Goal: Task Accomplishment & Management: Manage account settings

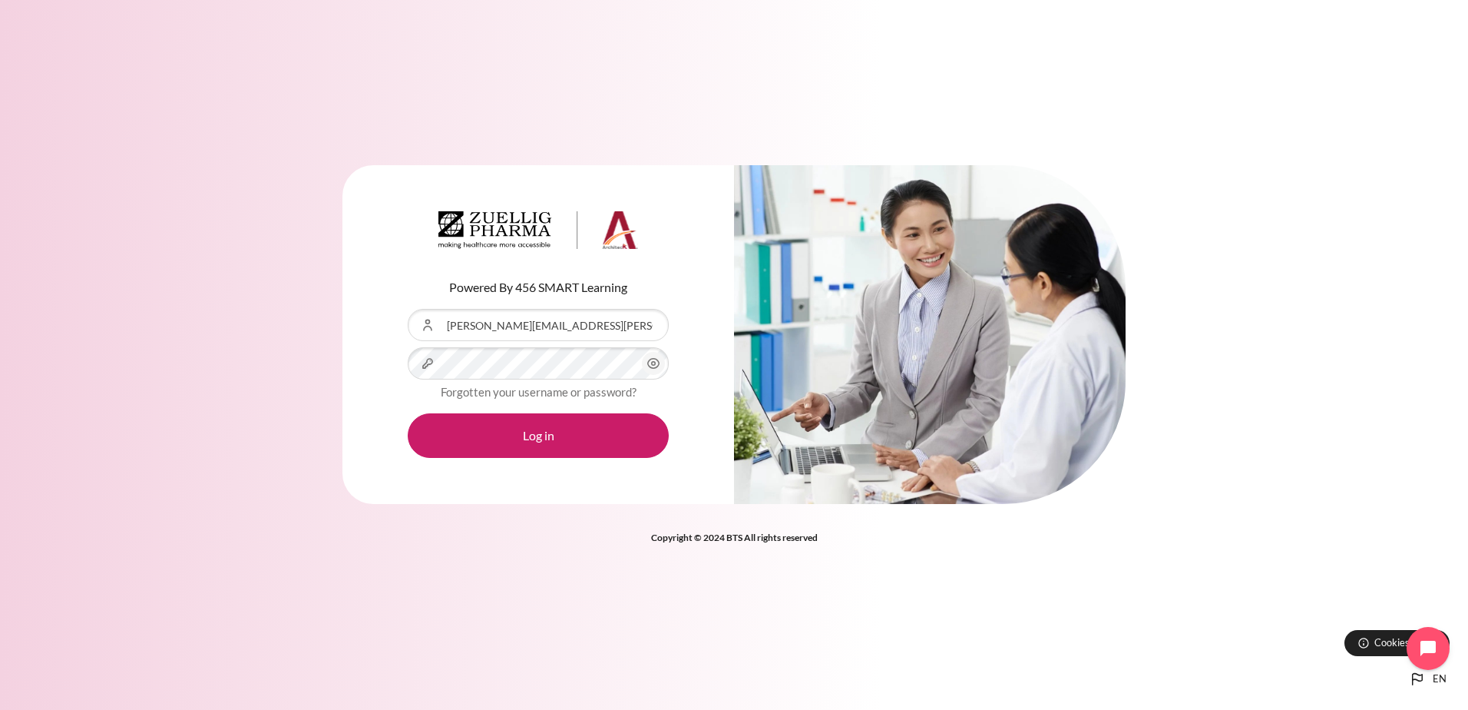
click at [654, 368] on icon "Content" at bounding box center [654, 364] width 12 height 10
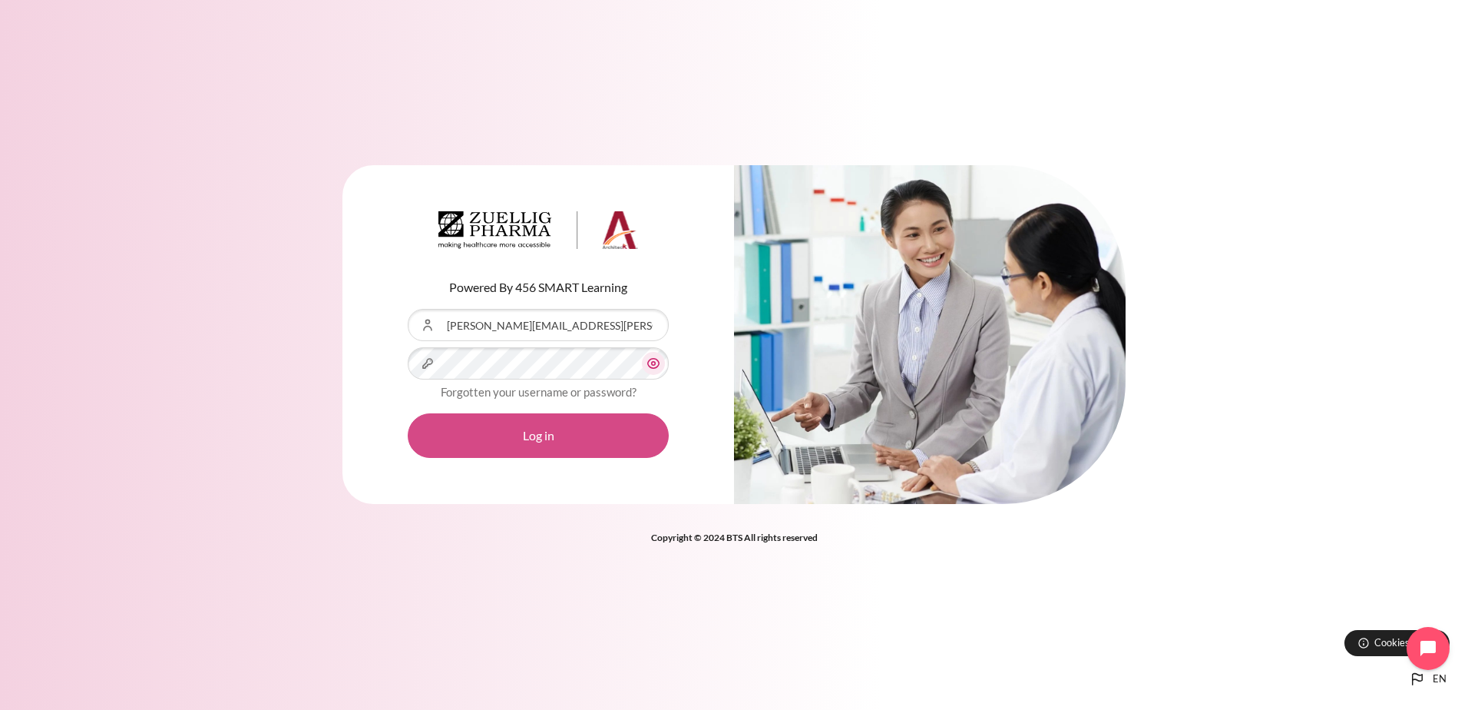
click at [556, 438] on button "Log in" at bounding box center [538, 435] width 261 height 45
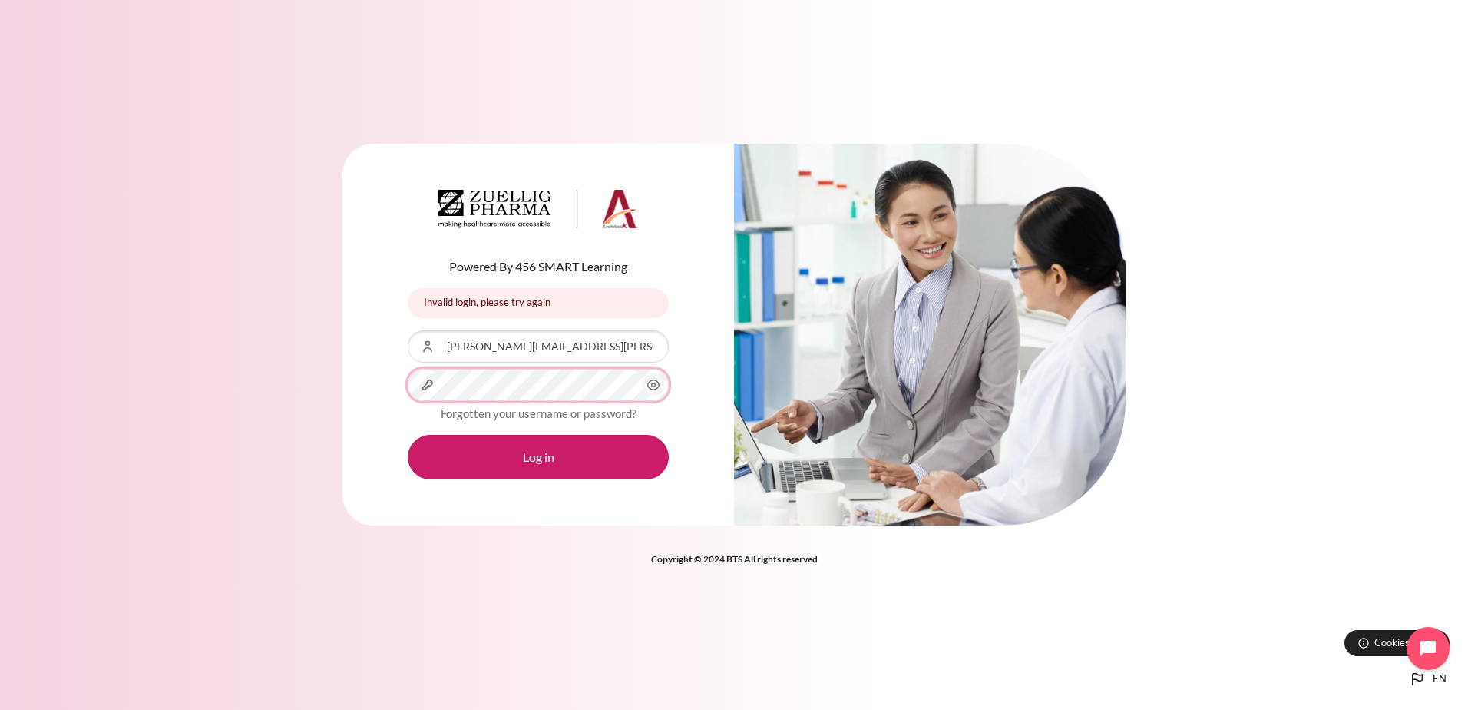
click at [379, 381] on div "Powered By 456 SMART Learning Invalid login, please try again Invalid login, pl…" at bounding box center [538, 335] width 392 height 382
click at [313, 570] on div "Powered By 456 SMART Learning Invalid login, please try again Invalid login, pl…" at bounding box center [734, 355] width 1468 height 470
click at [531, 457] on button "Log in" at bounding box center [538, 457] width 261 height 45
click at [655, 383] on circle "Content" at bounding box center [654, 385] width 4 height 4
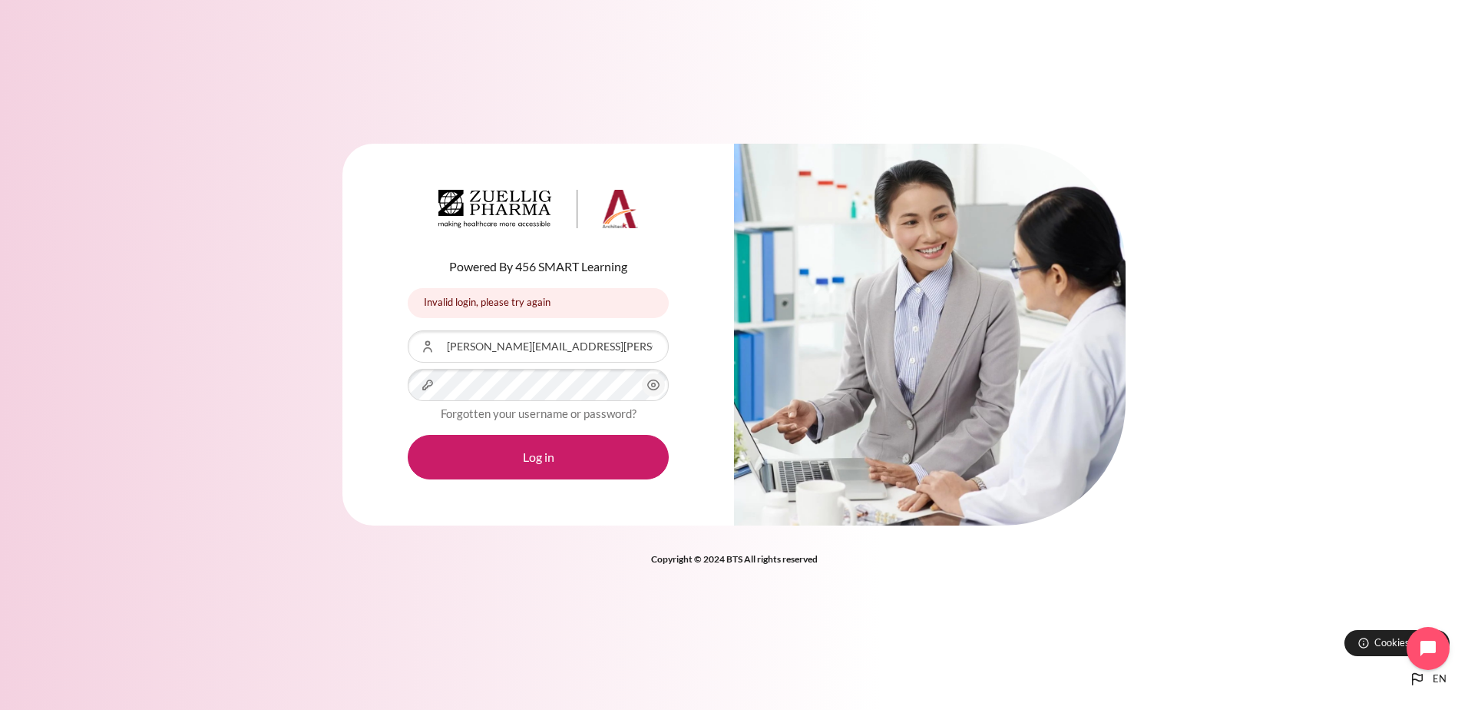
click at [655, 383] on circle "Content" at bounding box center [654, 385] width 4 height 4
click at [316, 382] on div "Powered By 456 SMART Learning Invalid login, please try again Invalid login, pl…" at bounding box center [734, 344] width 1468 height 446
click at [311, 448] on div "Powered By 456 SMART Learning Invalid login, please try again Invalid login, pl…" at bounding box center [734, 344] width 1468 height 446
click at [522, 413] on link "Forgotten your username or password?" at bounding box center [539, 413] width 196 height 14
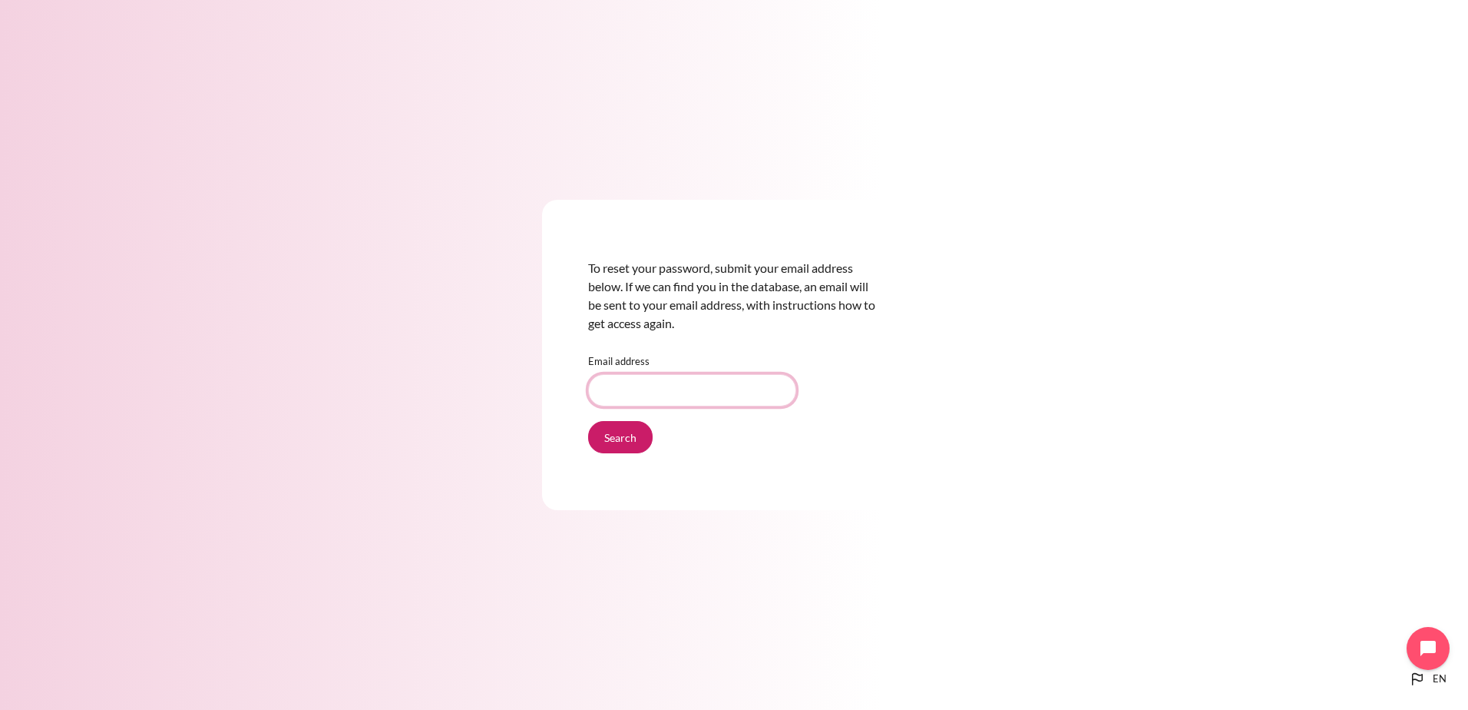
drag, startPoint x: 0, startPoint y: 0, endPoint x: 695, endPoint y: 395, distance: 799.2
click at [695, 395] on input "Email address" at bounding box center [692, 390] width 208 height 32
type input "[PERSON_NAME][EMAIL_ADDRESS][PERSON_NAME][DOMAIN_NAME]"
click at [607, 438] on input "Search" at bounding box center [620, 437] width 65 height 32
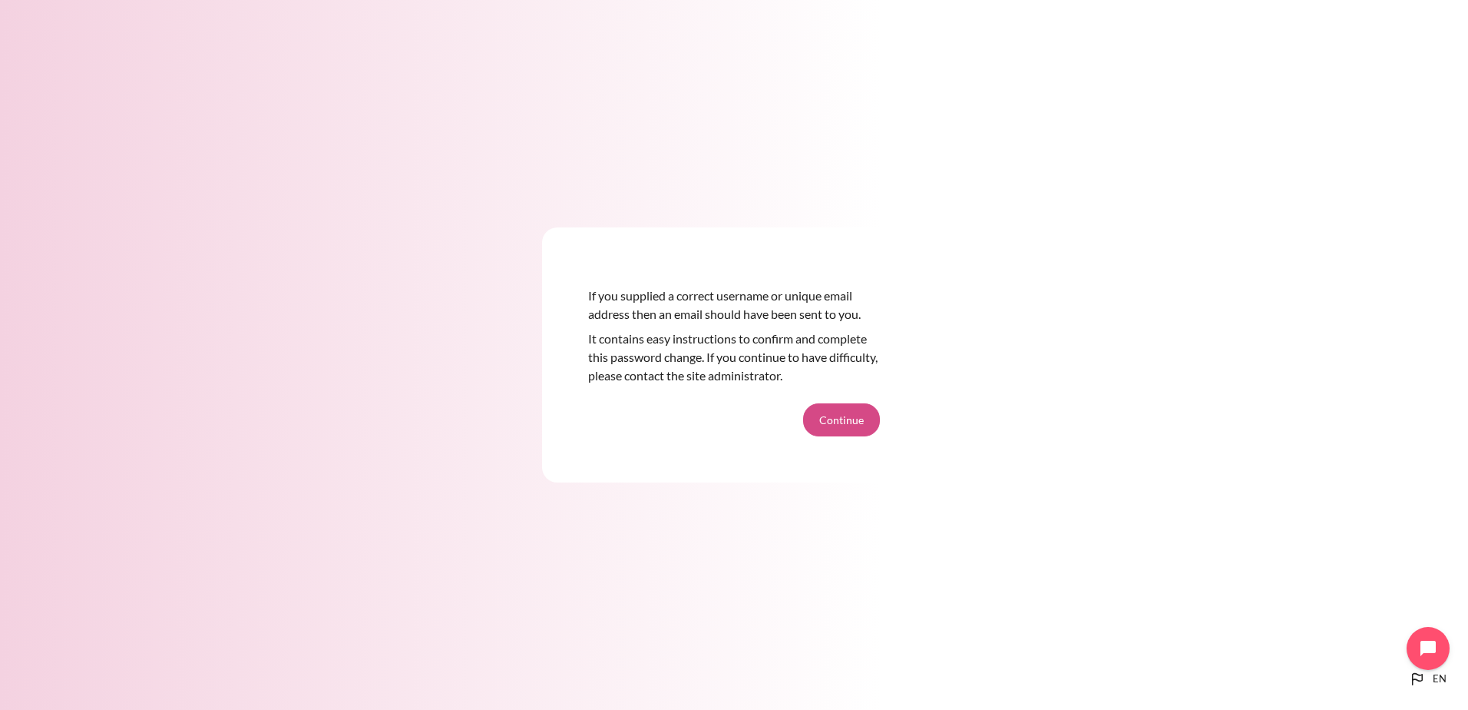
click at [849, 418] on button "Continue" at bounding box center [841, 419] width 77 height 32
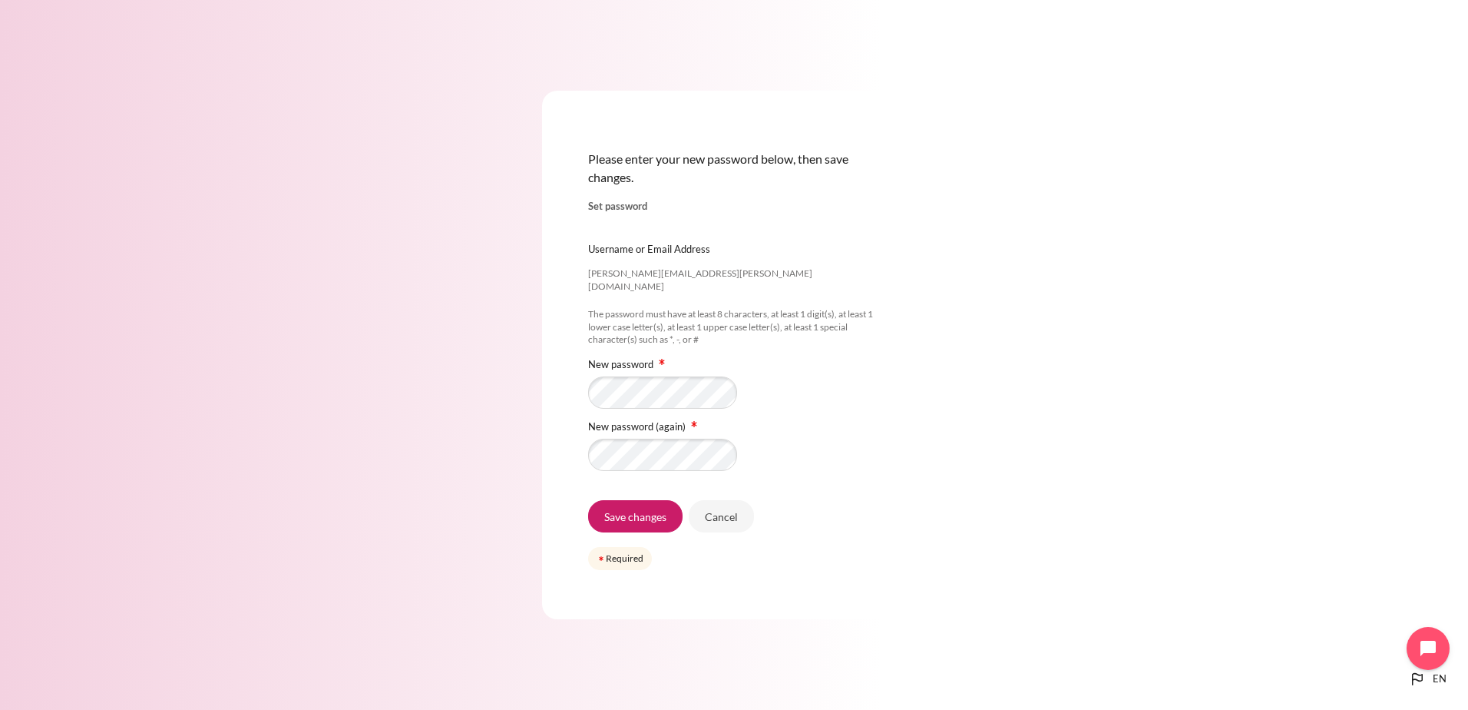
click at [425, 511] on div "Please enter your new password below, then save changes. Set password adrian.ra…" at bounding box center [734, 355] width 1468 height 621
click at [628, 510] on input "Save changes" at bounding box center [635, 516] width 94 height 32
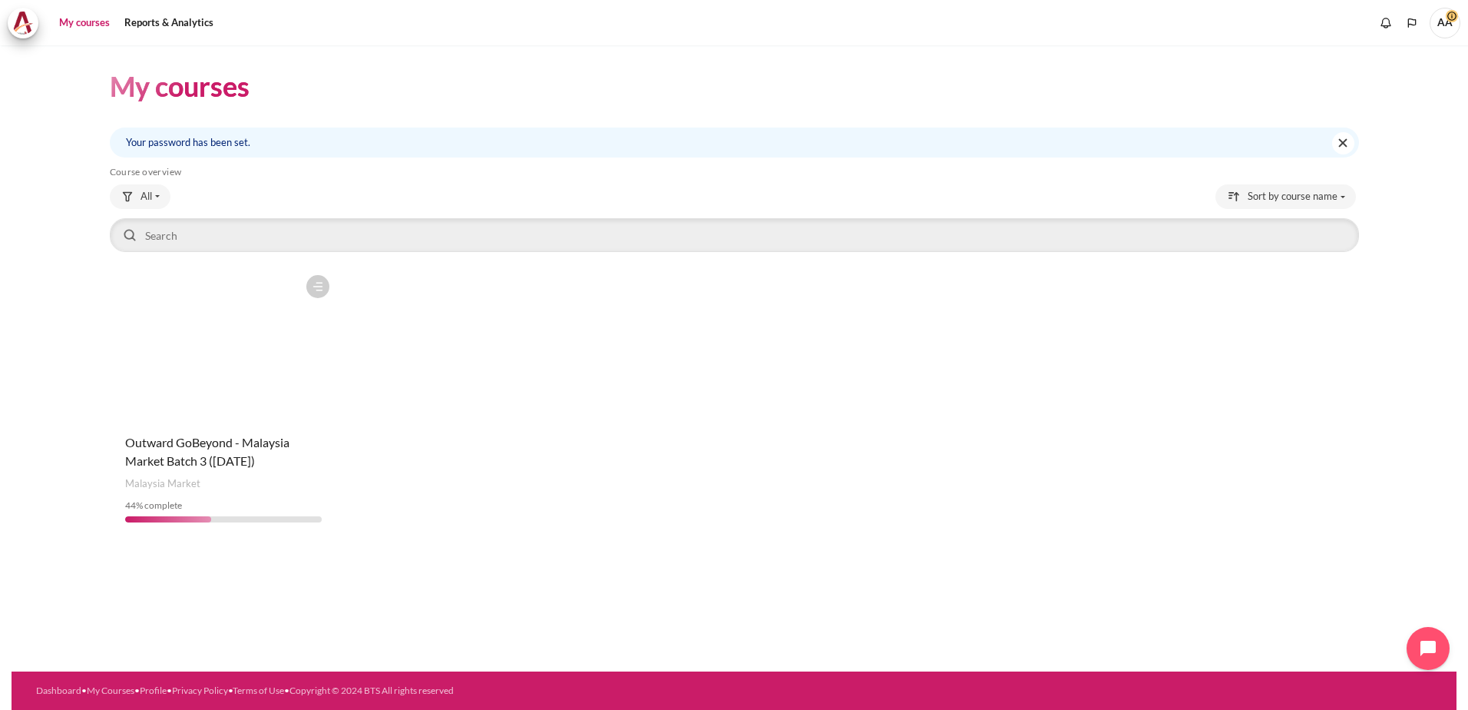
click at [220, 392] on figure "Content" at bounding box center [224, 344] width 228 height 154
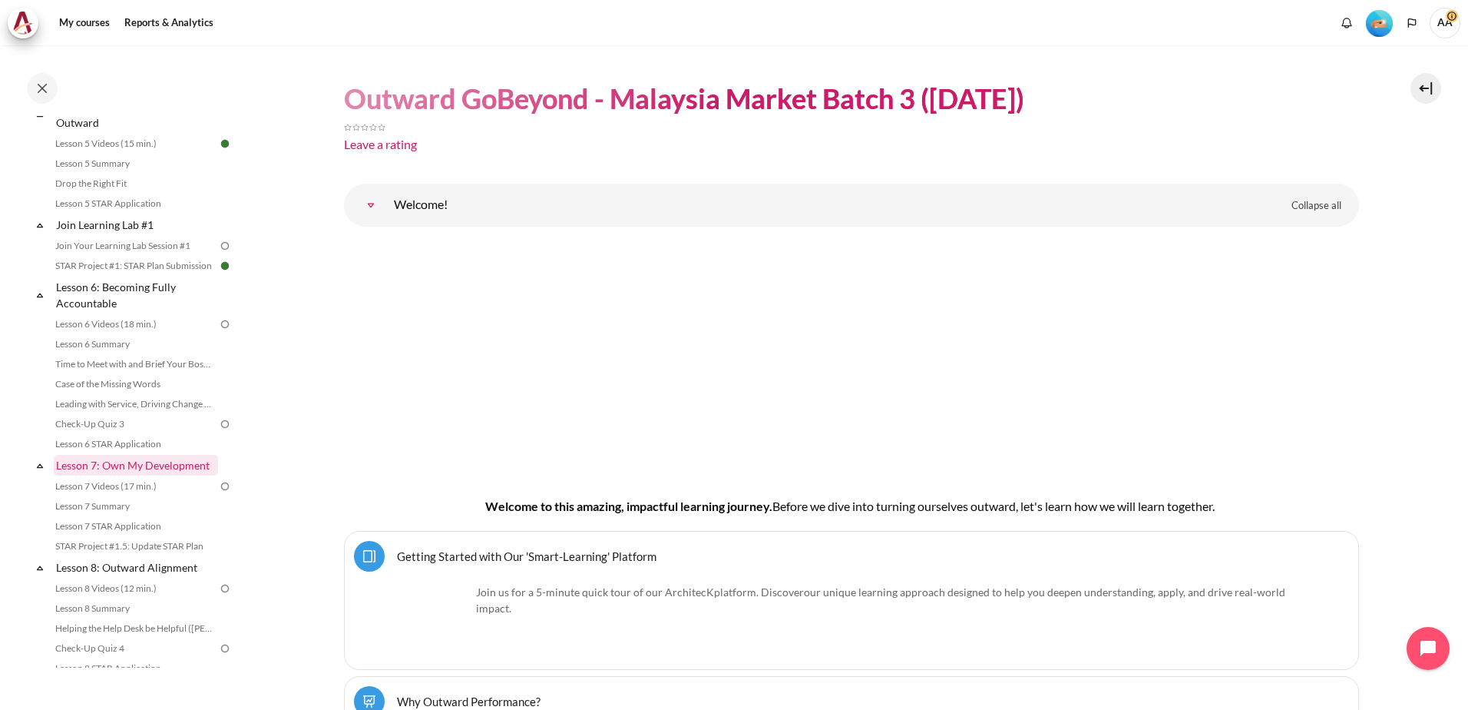
scroll to position [691, 0]
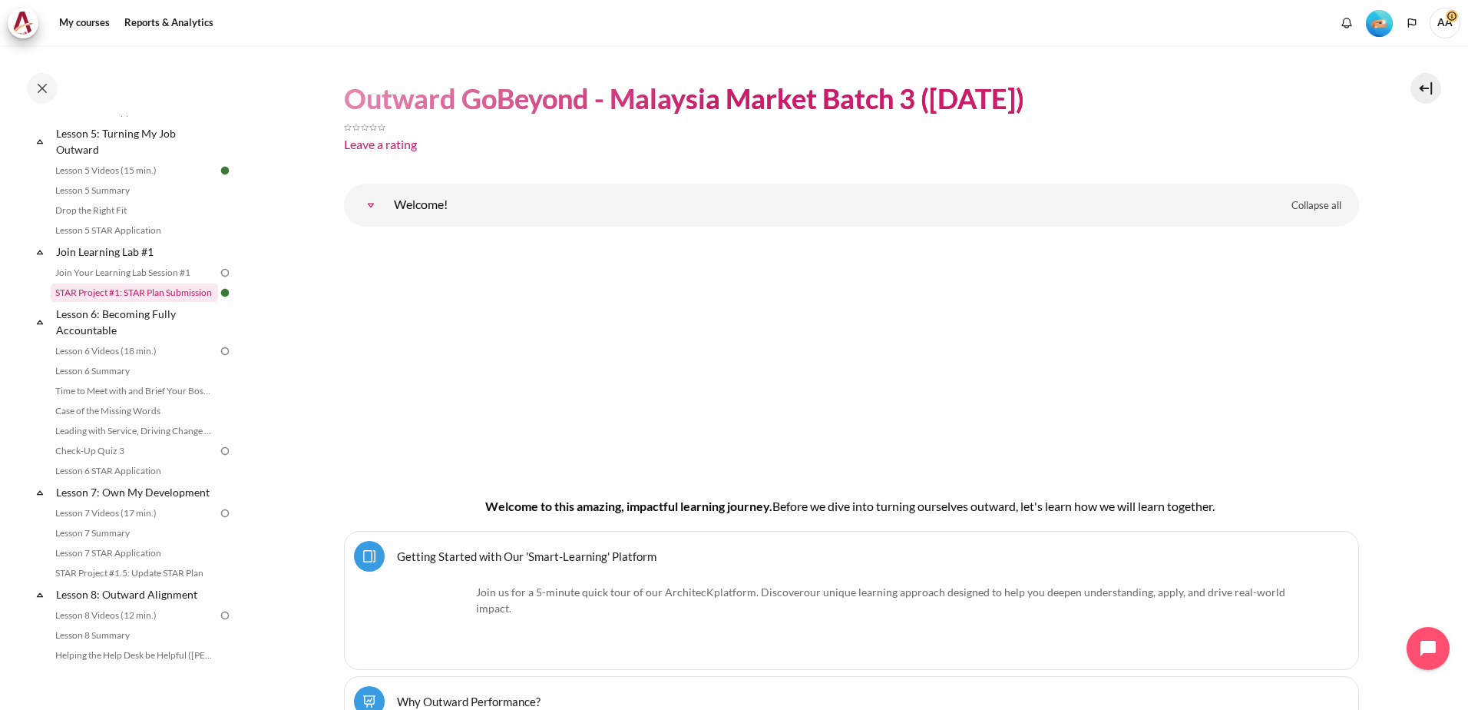
click at [139, 302] on link "STAR Project #1: STAR Plan Submission" at bounding box center [134, 292] width 167 height 18
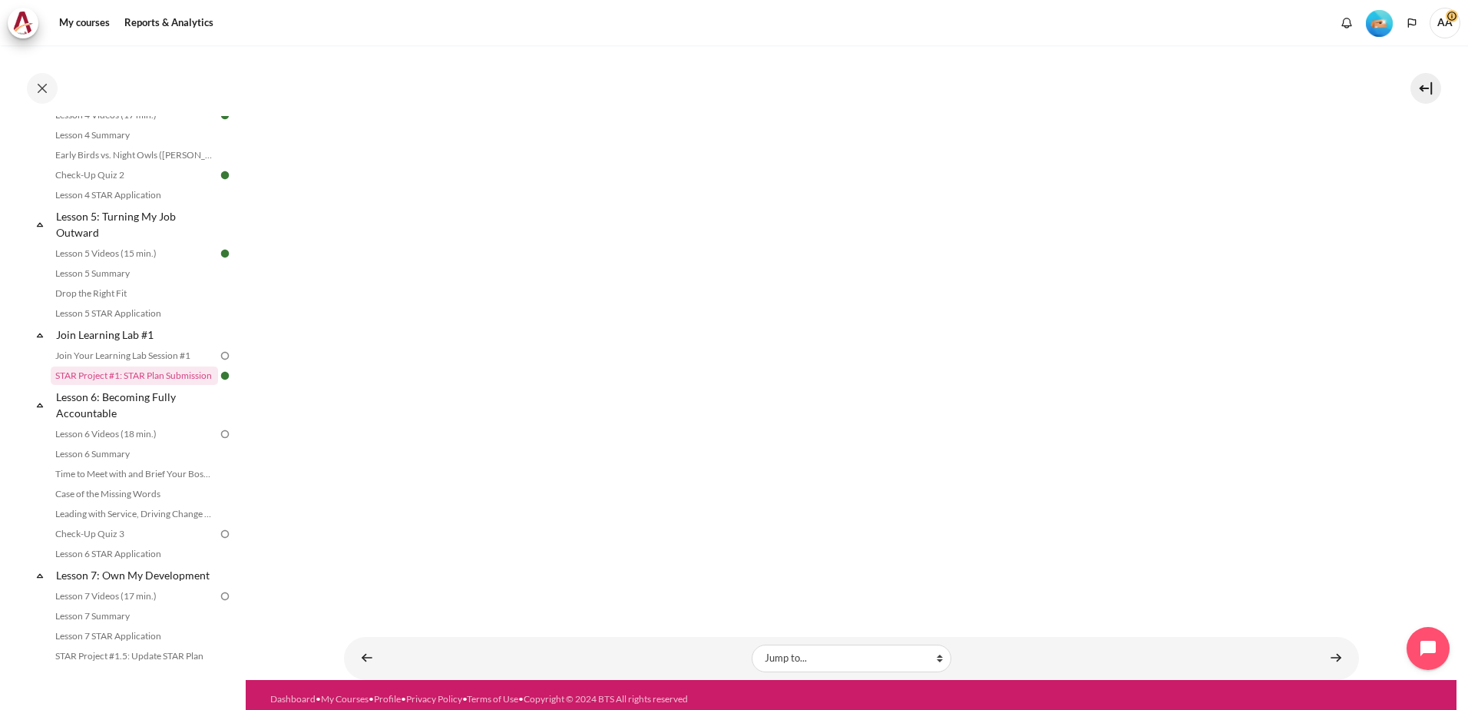
scroll to position [805, 0]
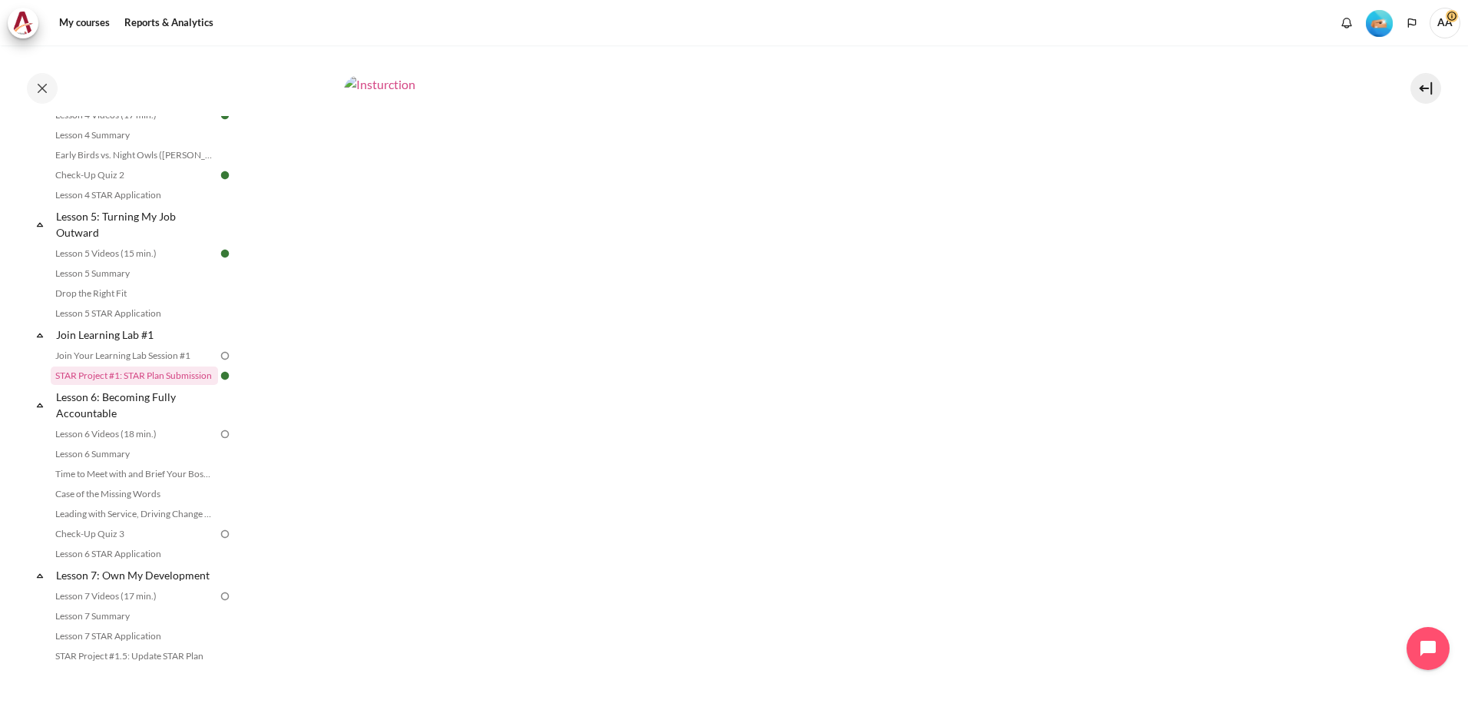
click at [918, 419] on img "Content" at bounding box center [851, 360] width 1015 height 571
click at [826, 267] on img "Content" at bounding box center [851, 362] width 1015 height 571
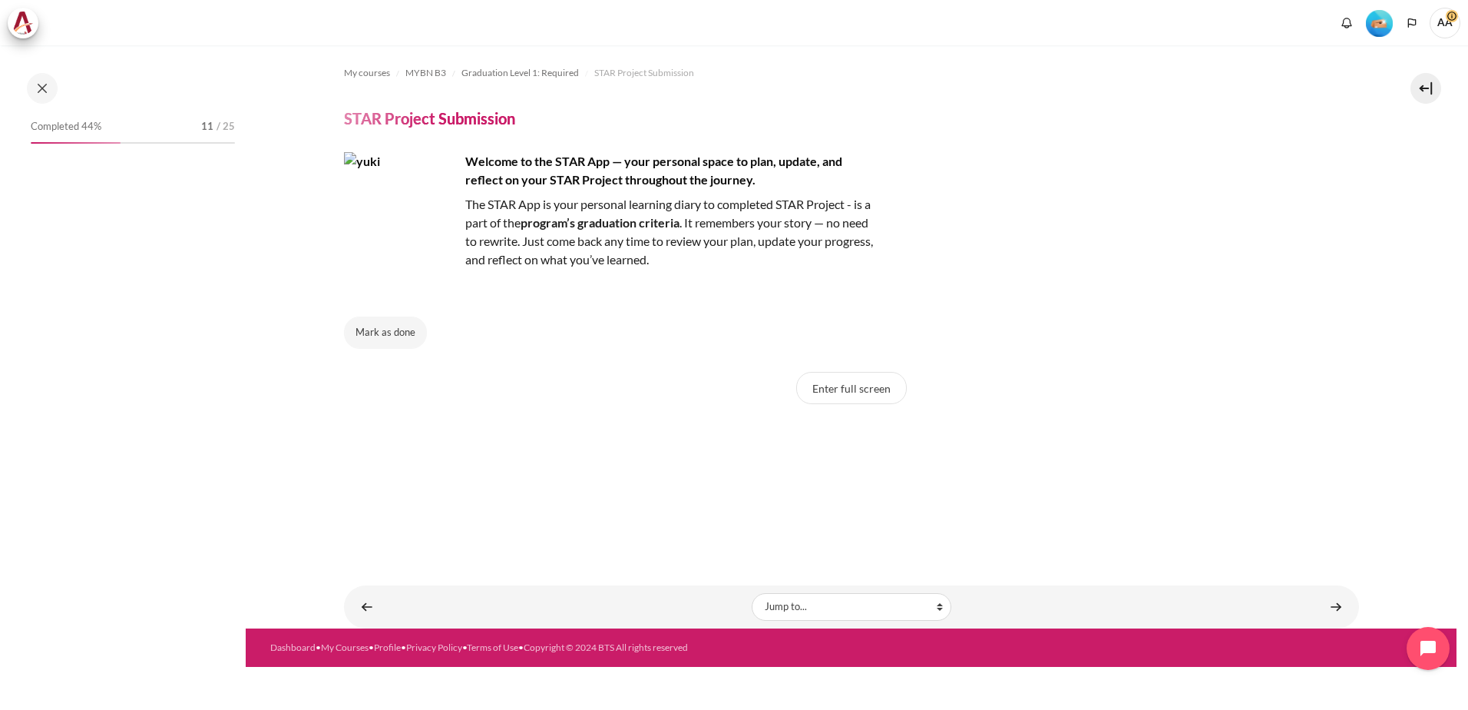
scroll to position [1312, 0]
